Goal: Find specific page/section: Find specific page/section

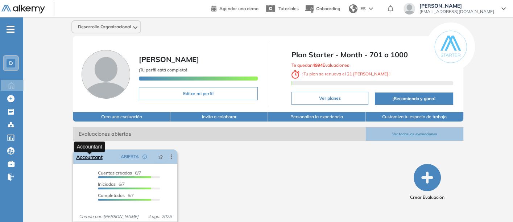
click at [85, 161] on link "Accountant" at bounding box center [89, 156] width 26 height 15
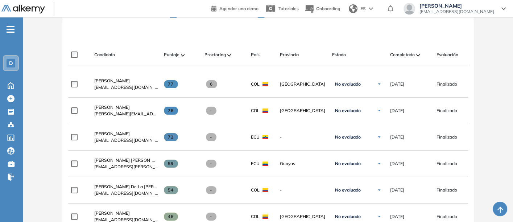
scroll to position [241, 0]
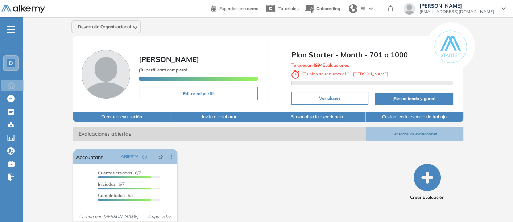
click at [9, 62] on span "D" at bounding box center [11, 63] width 4 height 6
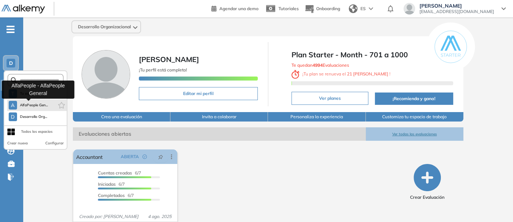
click at [24, 103] on span "AlfaPeople Gen..." at bounding box center [34, 105] width 28 height 6
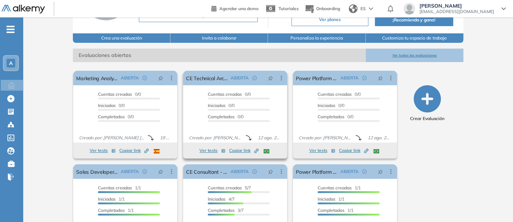
scroll to position [80, 0]
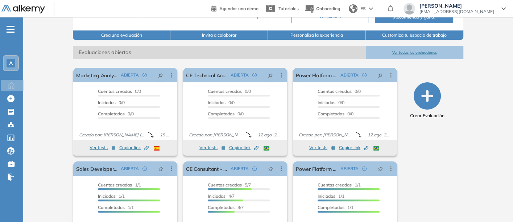
click at [403, 47] on button "Ver todas las evaluaciones" at bounding box center [415, 52] width 98 height 13
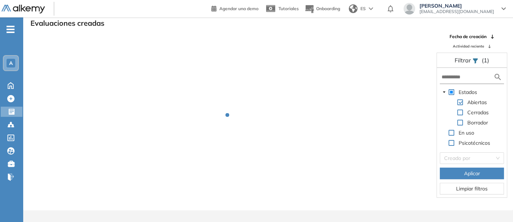
scroll to position [17, 0]
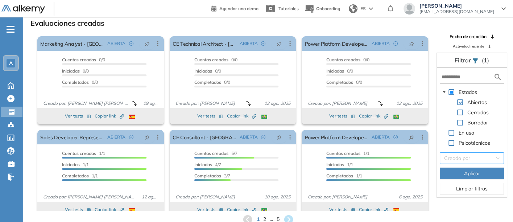
click at [418, 158] on input "search" at bounding box center [469, 158] width 50 height 11
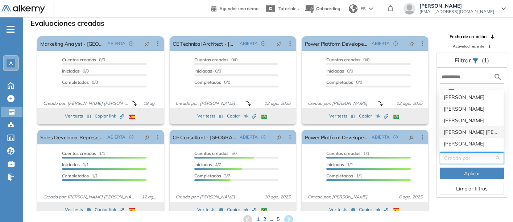
click at [418, 129] on div "[PERSON_NAME] [PERSON_NAME] Sichaca [PERSON_NAME]" at bounding box center [471, 132] width 55 height 8
click at [418, 130] on span at bounding box center [452, 133] width 6 height 6
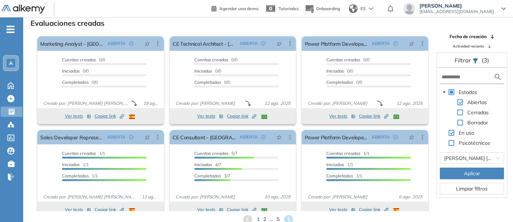
click at [418, 173] on button "Aplicar" at bounding box center [472, 174] width 64 height 12
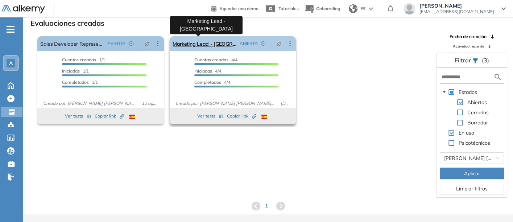
click at [197, 41] on link "Marketing Lead - [GEOGRAPHIC_DATA]" at bounding box center [205, 43] width 64 height 15
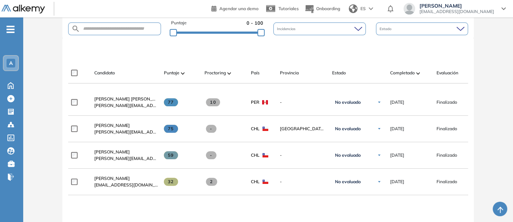
scroll to position [201, 0]
